Goal: Task Accomplishment & Management: Use online tool/utility

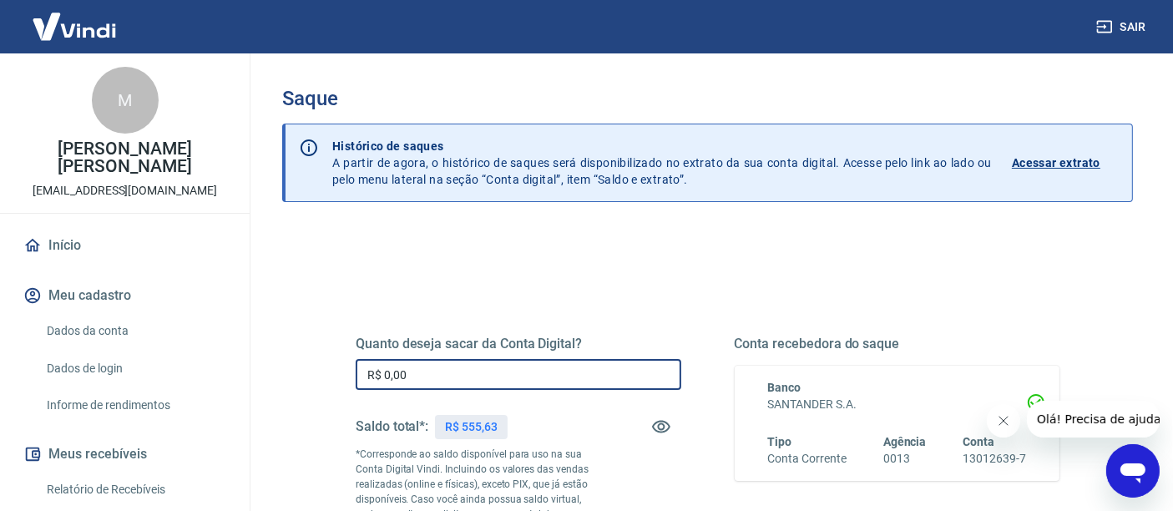
drag, startPoint x: 444, startPoint y: 373, endPoint x: 267, endPoint y: 368, distance: 177.1
click at [270, 368] on div "Saque Histórico de saques A partir de agora, o histórico de saques será disponi…" at bounding box center [707, 386] width 891 height 666
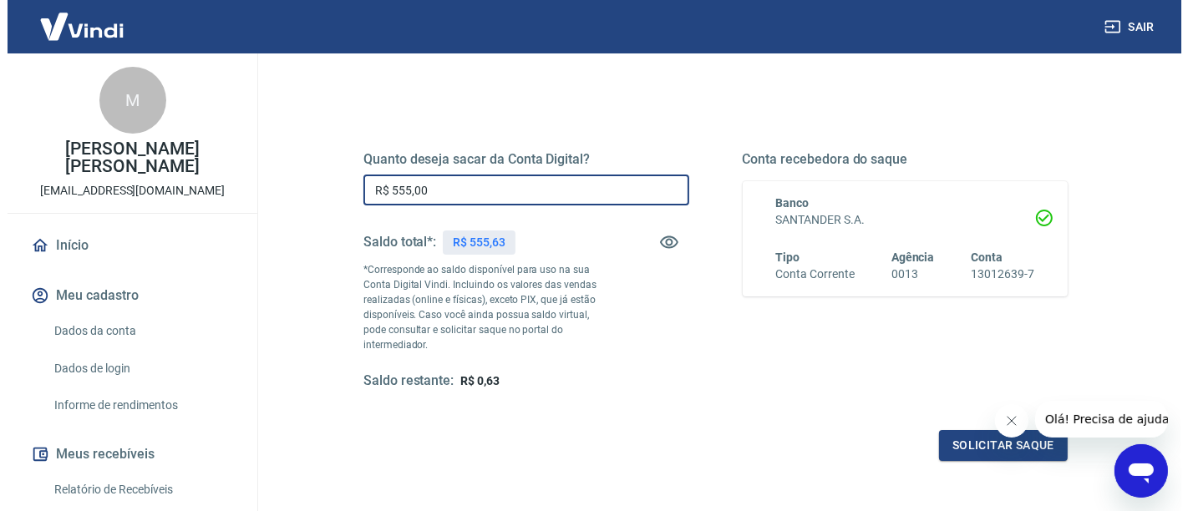
scroll to position [185, 0]
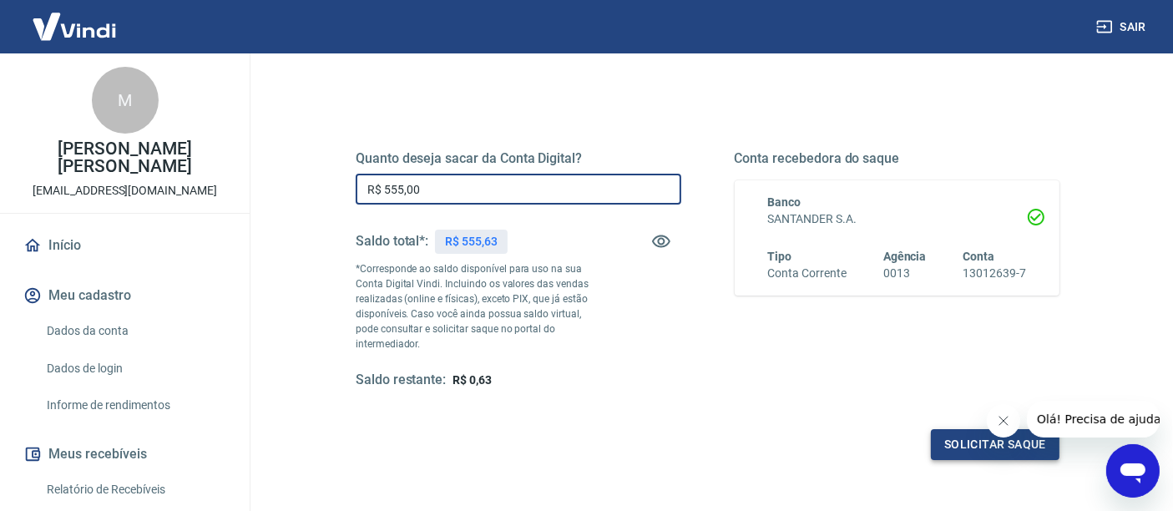
type input "R$ 555,00"
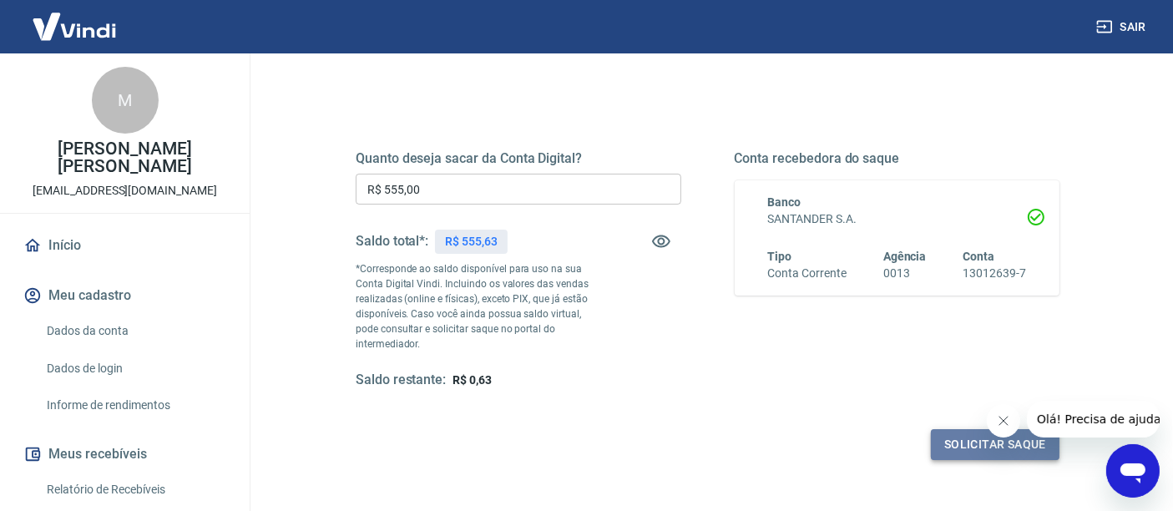
click at [961, 449] on button "Solicitar saque" at bounding box center [995, 444] width 129 height 31
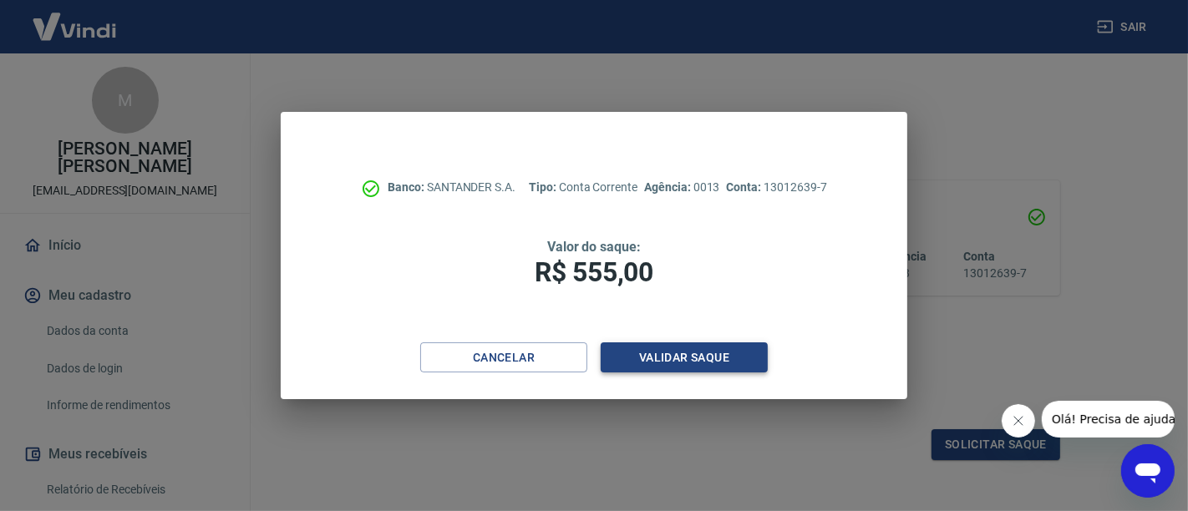
click at [667, 361] on button "Validar saque" at bounding box center [684, 357] width 167 height 31
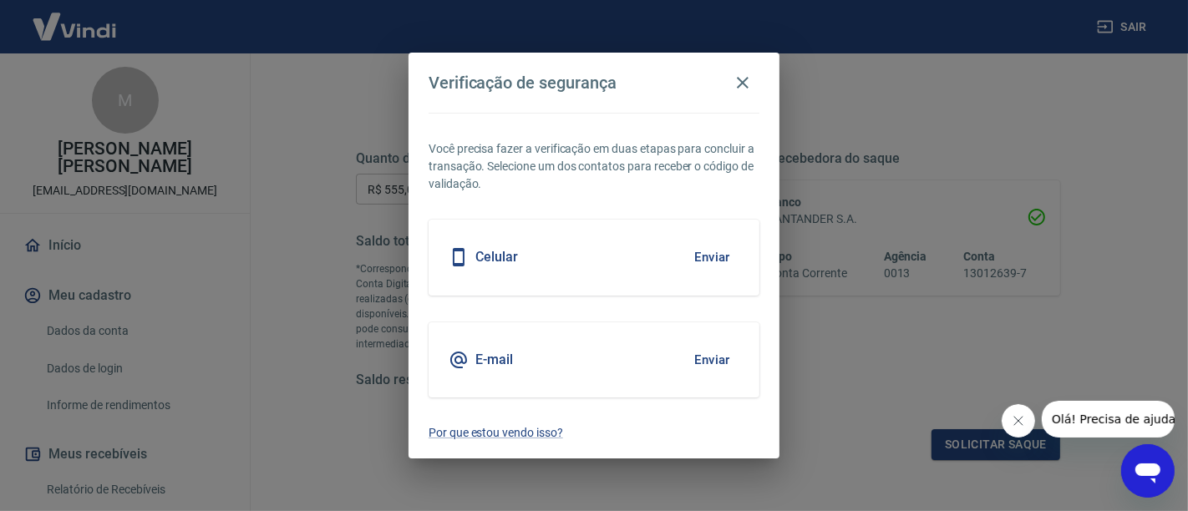
click at [716, 254] on button "Enviar" at bounding box center [712, 257] width 54 height 35
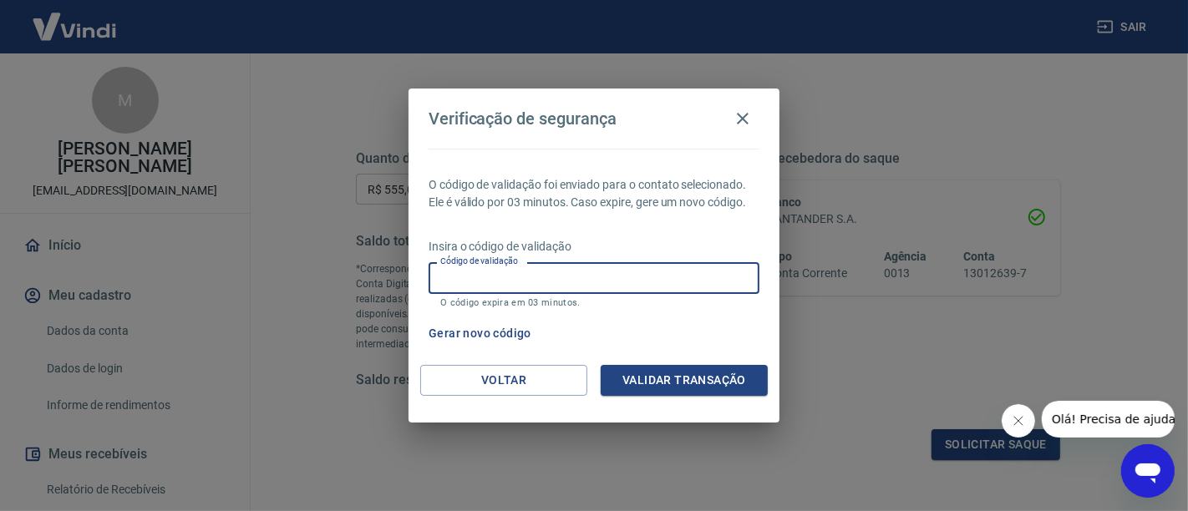
click at [636, 276] on input "Código de validação" at bounding box center [593, 277] width 331 height 31
type input "391352"
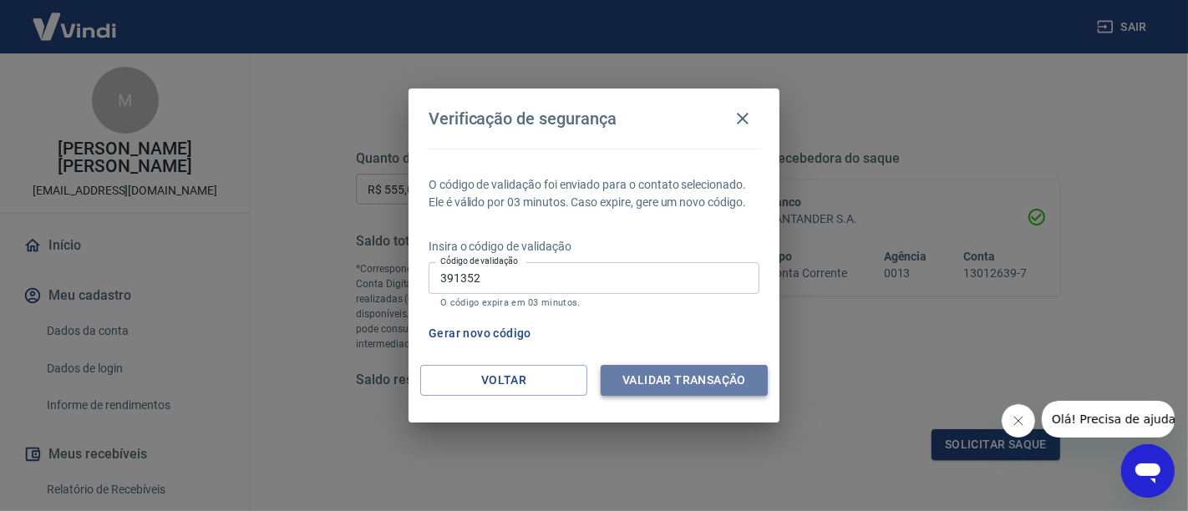
click at [693, 383] on button "Validar transação" at bounding box center [684, 380] width 167 height 31
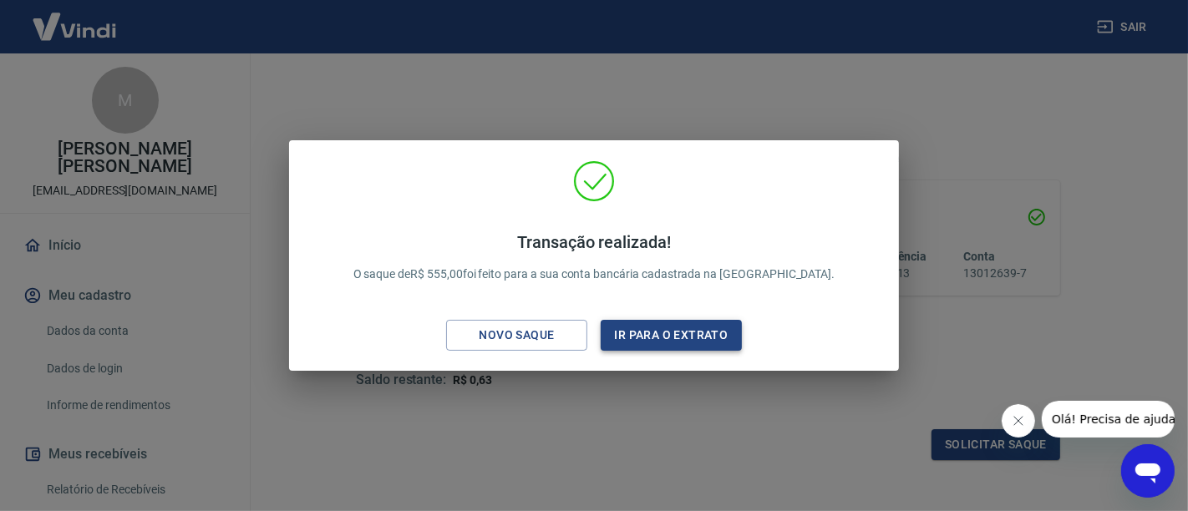
click at [692, 335] on button "Ir para o extrato" at bounding box center [671, 335] width 141 height 31
